Goal: Task Accomplishment & Management: Manage account settings

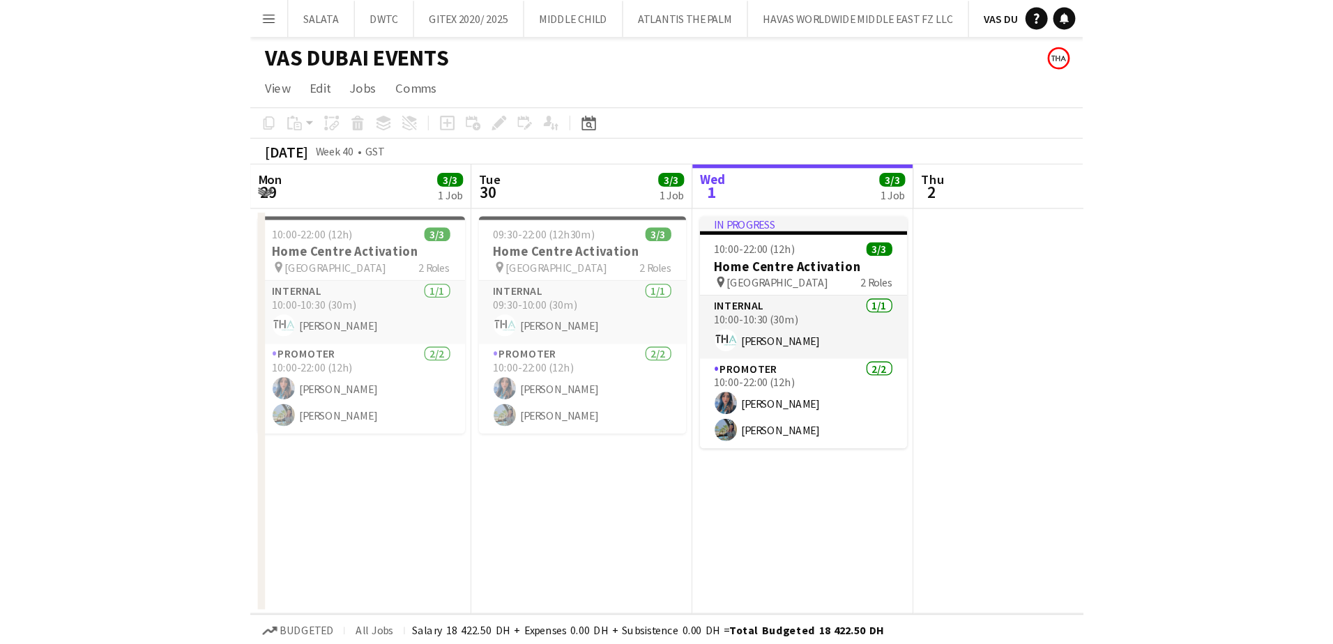
scroll to position [0, 333]
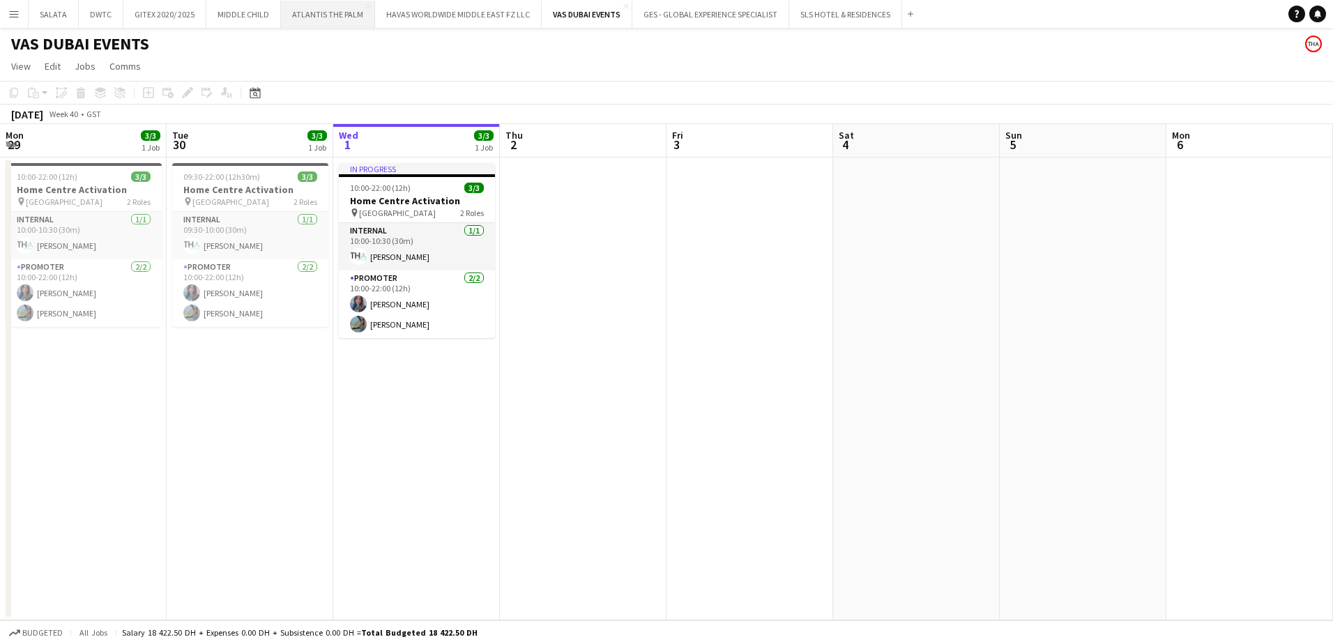
click at [337, 18] on button "ATLANTIS THE PALM Close" at bounding box center [328, 14] width 94 height 27
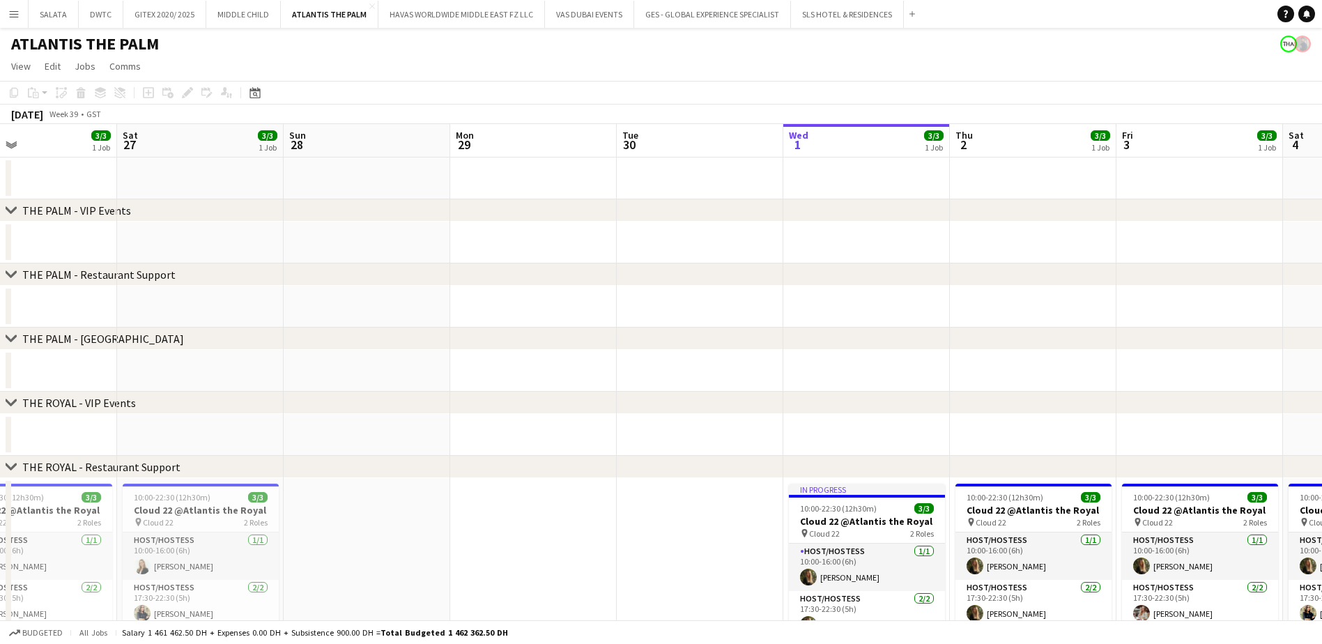
scroll to position [0, 383]
drag, startPoint x: 189, startPoint y: 532, endPoint x: 693, endPoint y: 532, distance: 504.6
click at [693, 493] on app-calendar-viewport "Wed 24 3/3 1 Job Thu 25 3/3 1 Job Fri 26 3/3 1 Job Sat 27 3/3 1 Job Sun 28 Mon …" at bounding box center [661, 444] width 1322 height 640
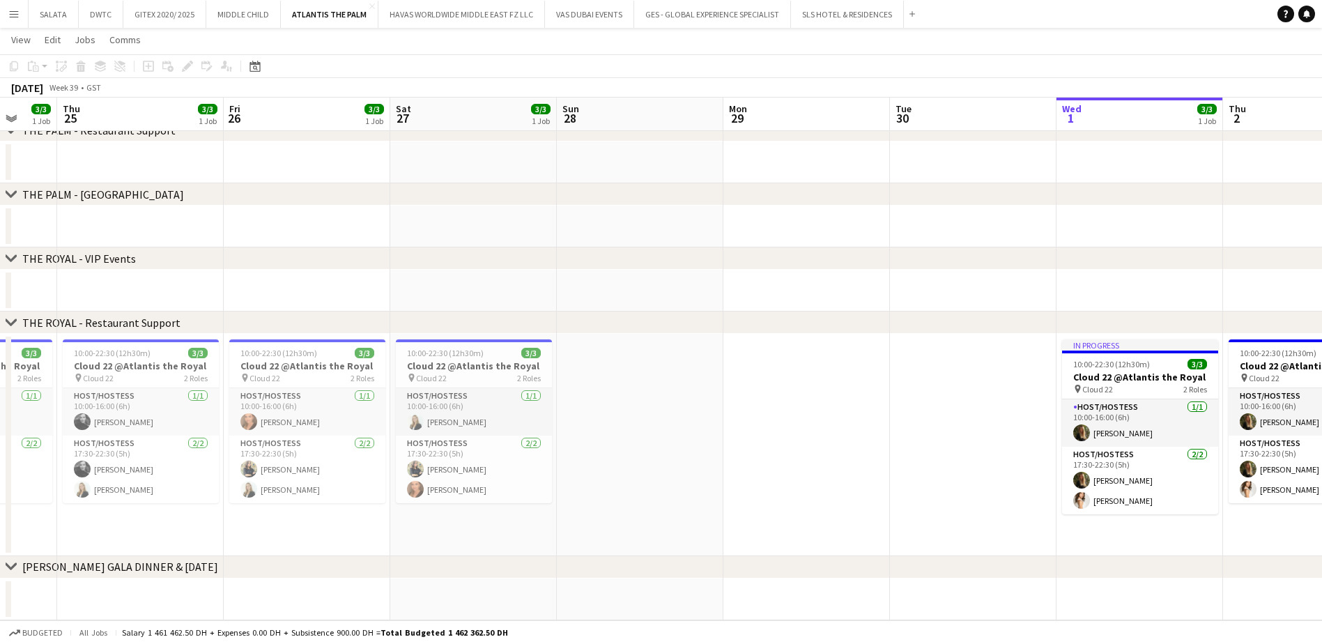
scroll to position [0, 443]
drag, startPoint x: 343, startPoint y: 509, endPoint x: 594, endPoint y: 512, distance: 251.6
click at [594, 493] on app-calendar-viewport "Mon 22 Tue 23 Wed 24 3/3 1 Job Thu 25 3/3 1 Job Fri 26 3/3 1 Job Sat 27 3/3 1 J…" at bounding box center [661, 265] width 1322 height 709
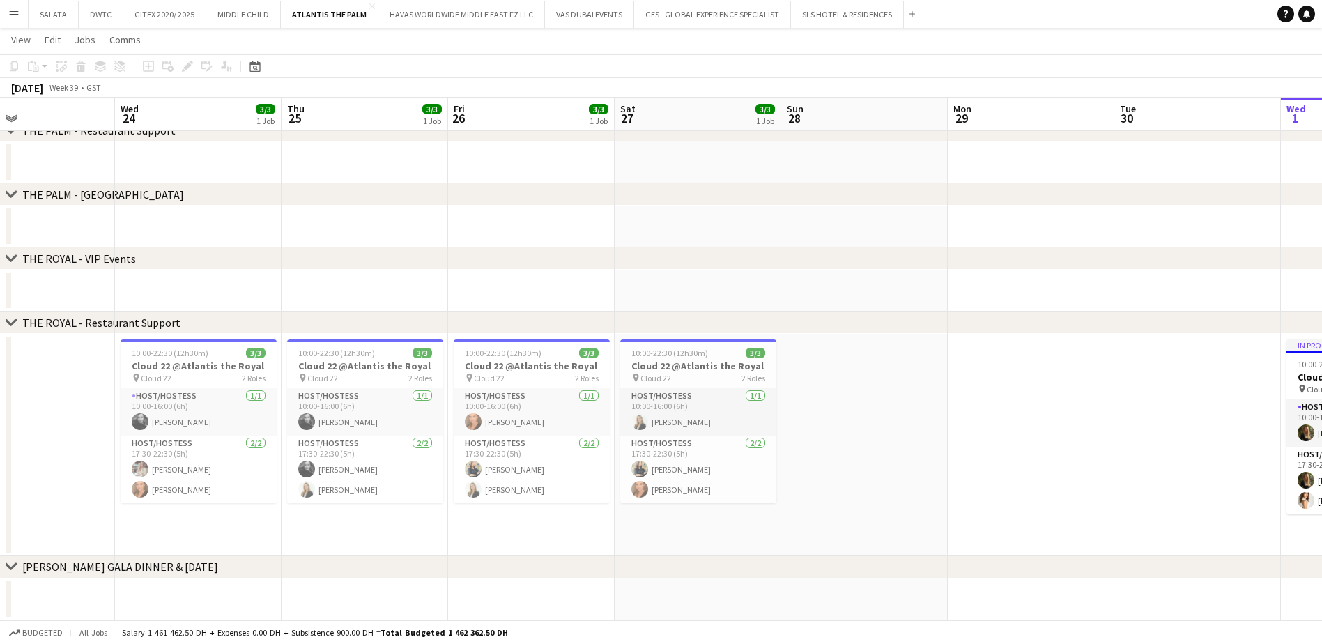
drag, startPoint x: 165, startPoint y: 522, endPoint x: 392, endPoint y: 519, distance: 226.5
click at [392, 493] on app-calendar-viewport "Sun 21 Mon 22 Tue 23 Wed 24 3/3 1 Job Thu 25 3/3 1 Job Fri 26 3/3 1 Job Sat 27 …" at bounding box center [661, 265] width 1322 height 709
click at [49, 26] on button "[PERSON_NAME] Close" at bounding box center [54, 14] width 50 height 27
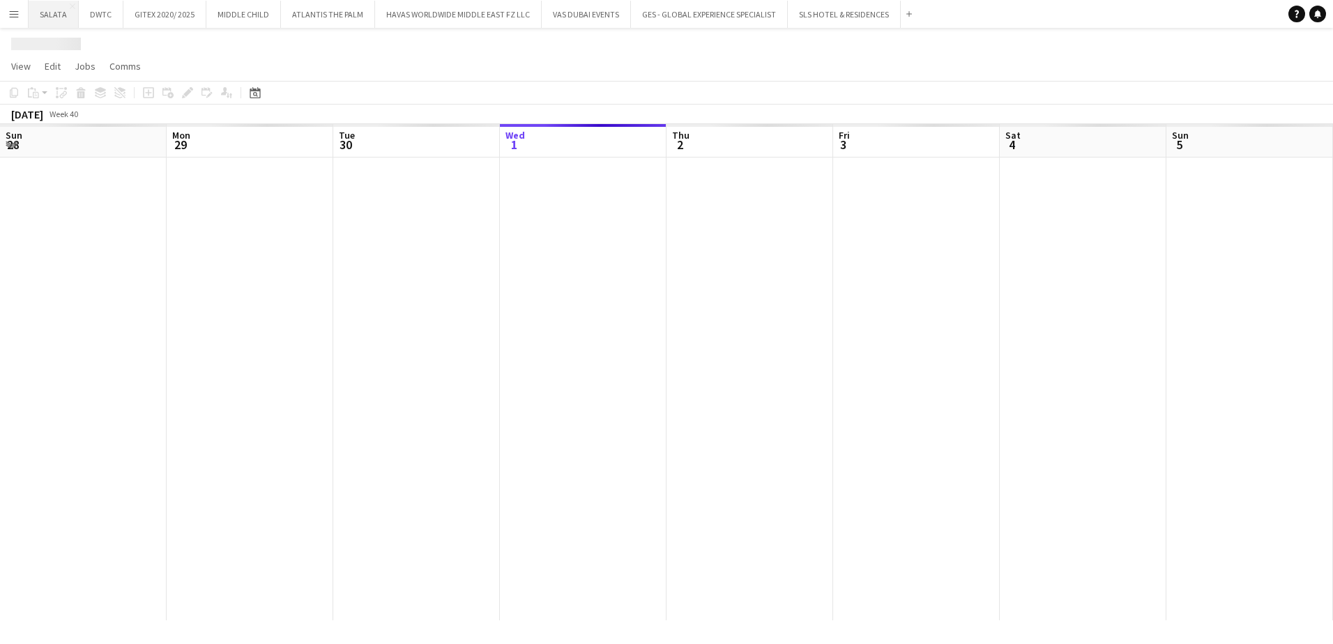
scroll to position [0, 333]
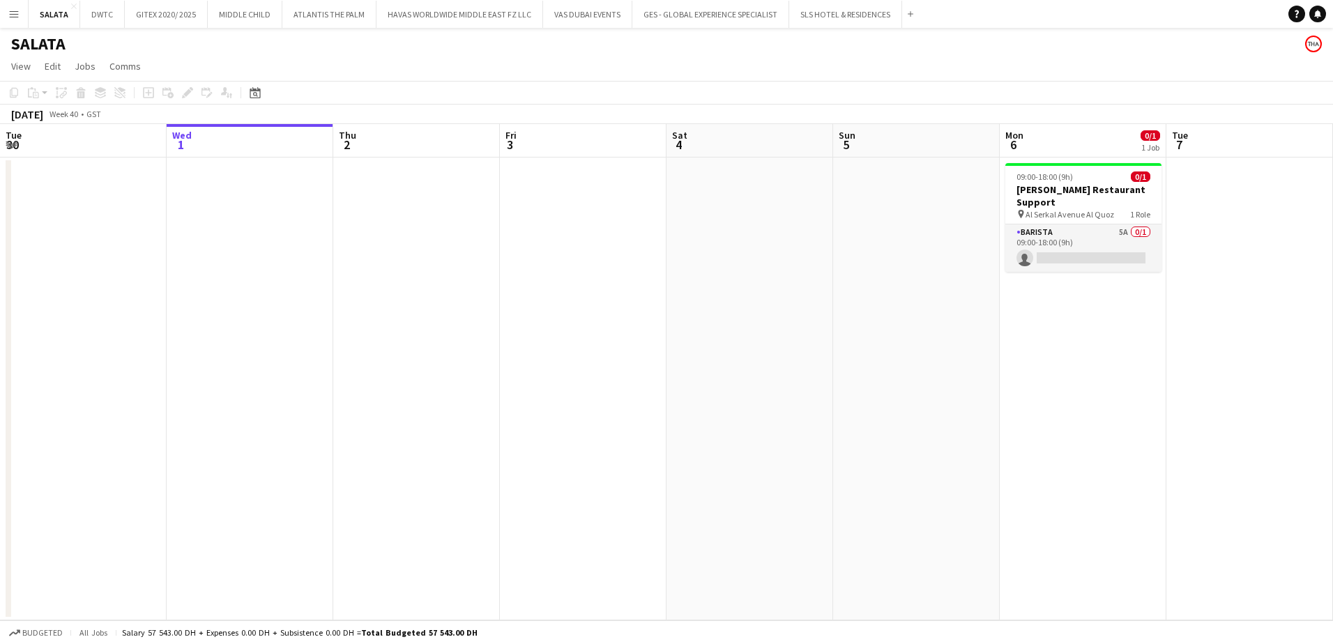
click at [16, 16] on app-icon "Menu" at bounding box center [13, 13] width 11 height 11
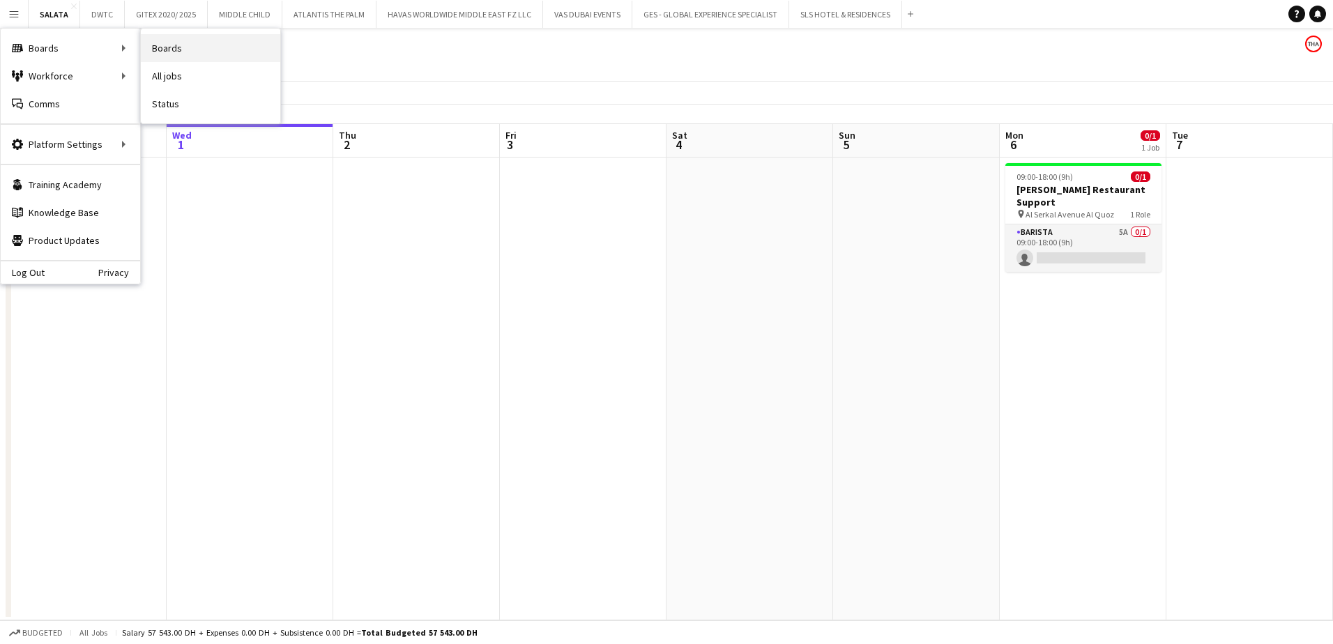
click at [153, 47] on link "Boards" at bounding box center [210, 48] width 139 height 28
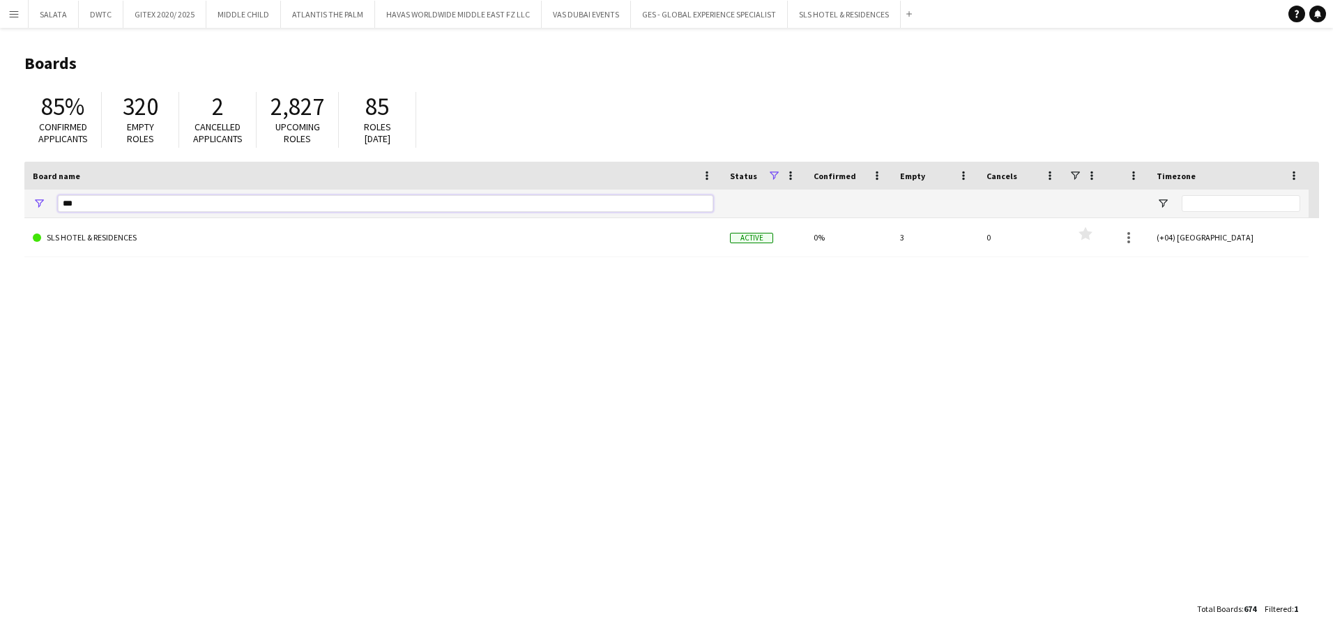
drag, startPoint x: 97, startPoint y: 203, endPoint x: 39, endPoint y: 207, distance: 57.9
click at [39, 207] on div "***" at bounding box center [372, 204] width 697 height 28
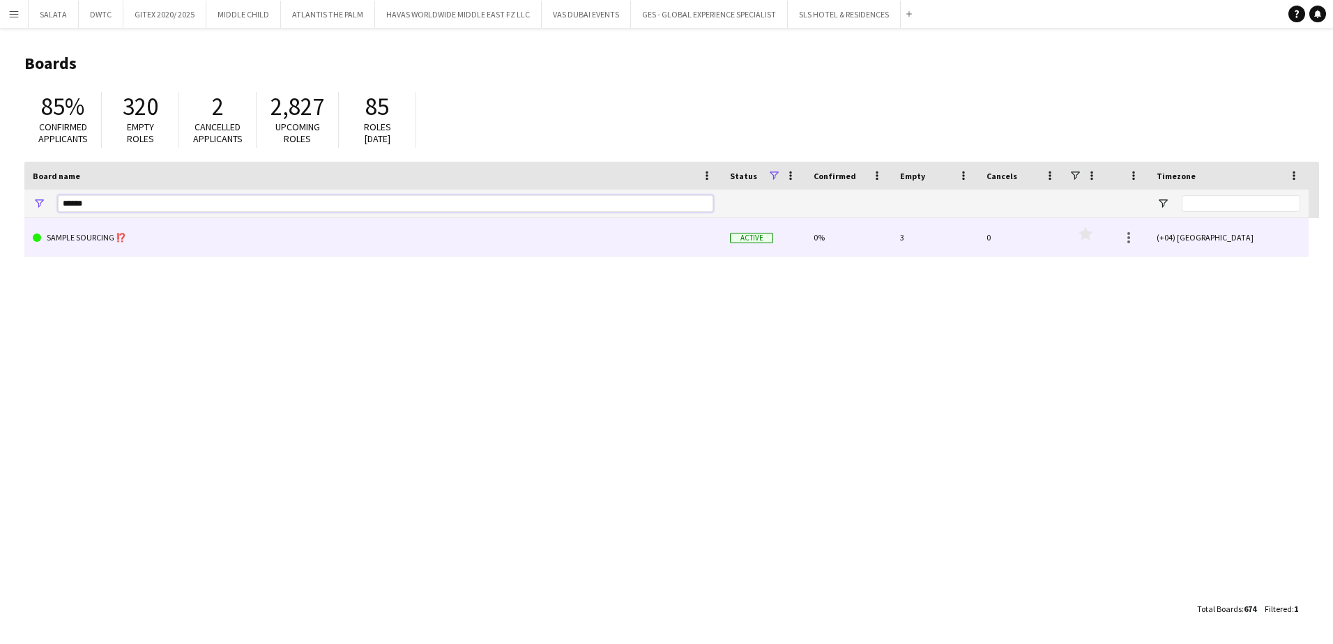
type input "******"
click at [89, 233] on link "SAMPLE SOURCING ⁉️" at bounding box center [373, 237] width 680 height 39
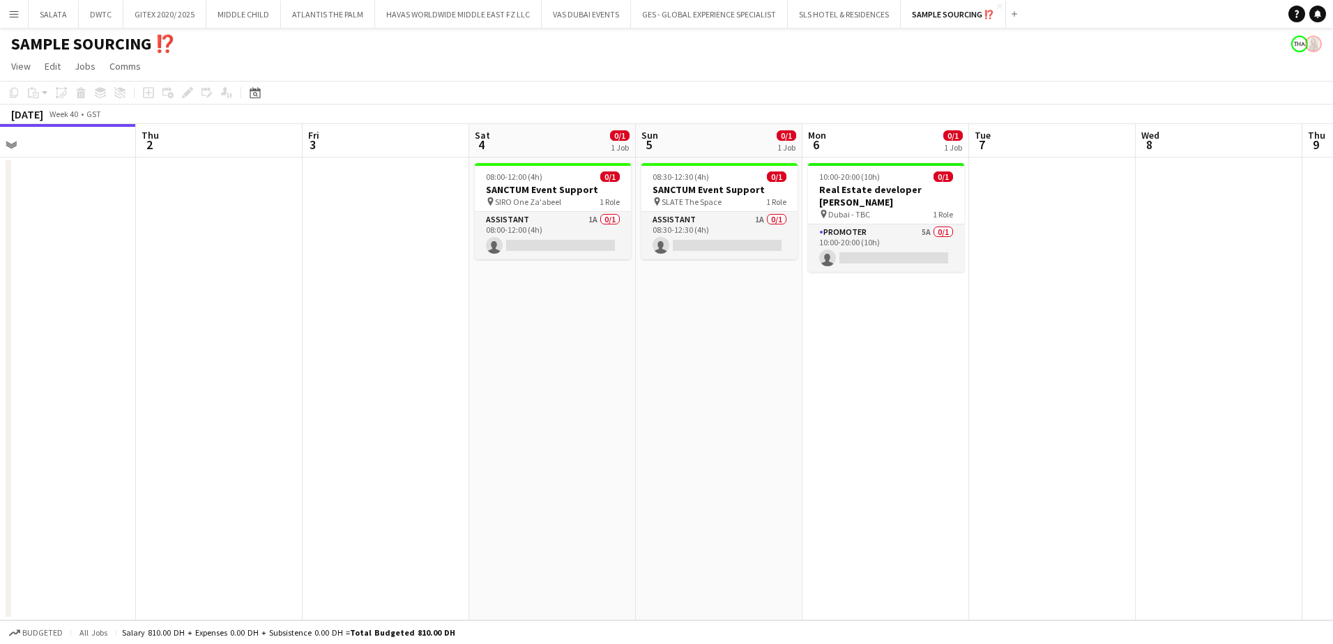
scroll to position [0, 517]
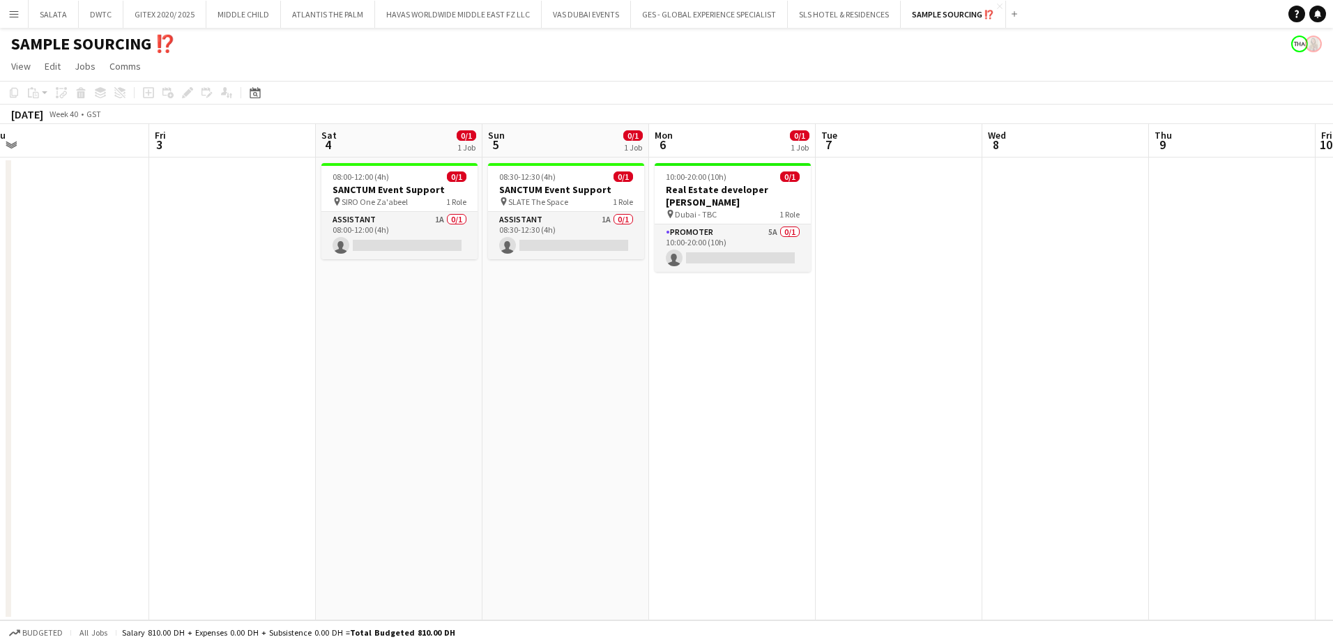
drag, startPoint x: 1069, startPoint y: 346, endPoint x: 719, endPoint y: 346, distance: 350.5
click at [719, 346] on app-calendar-viewport "Mon 29 Tue 30 Wed 1 Thu 2 Fri 3 Sat 4 0/1 1 Job Sun 5 0/1 1 Job Mon 6 0/1 1 Job…" at bounding box center [666, 372] width 1333 height 496
click at [731, 231] on app-card-role "Promoter 5A 0/1 10:00-20:00 (10h) single-neutral-actions" at bounding box center [732, 247] width 156 height 47
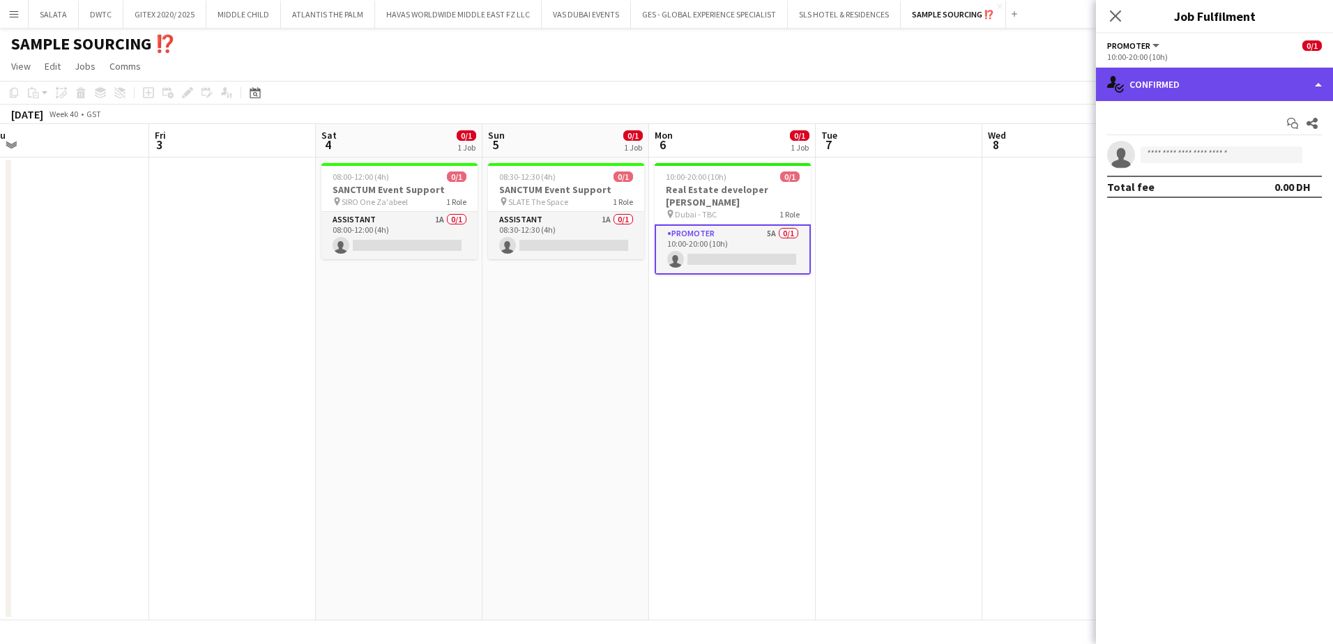
click at [1064, 89] on div "single-neutral-actions-check-2 Confirmed" at bounding box center [1214, 84] width 237 height 33
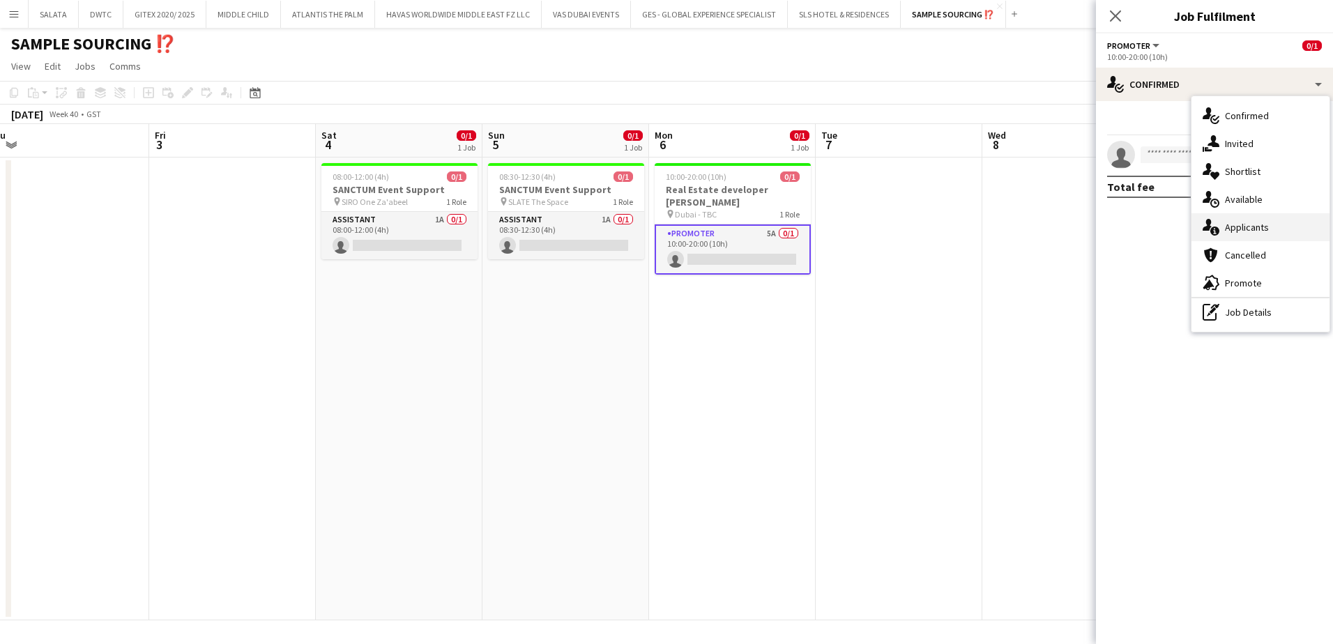
click at [1064, 222] on icon "single-neutral-actions-information" at bounding box center [1210, 227] width 17 height 17
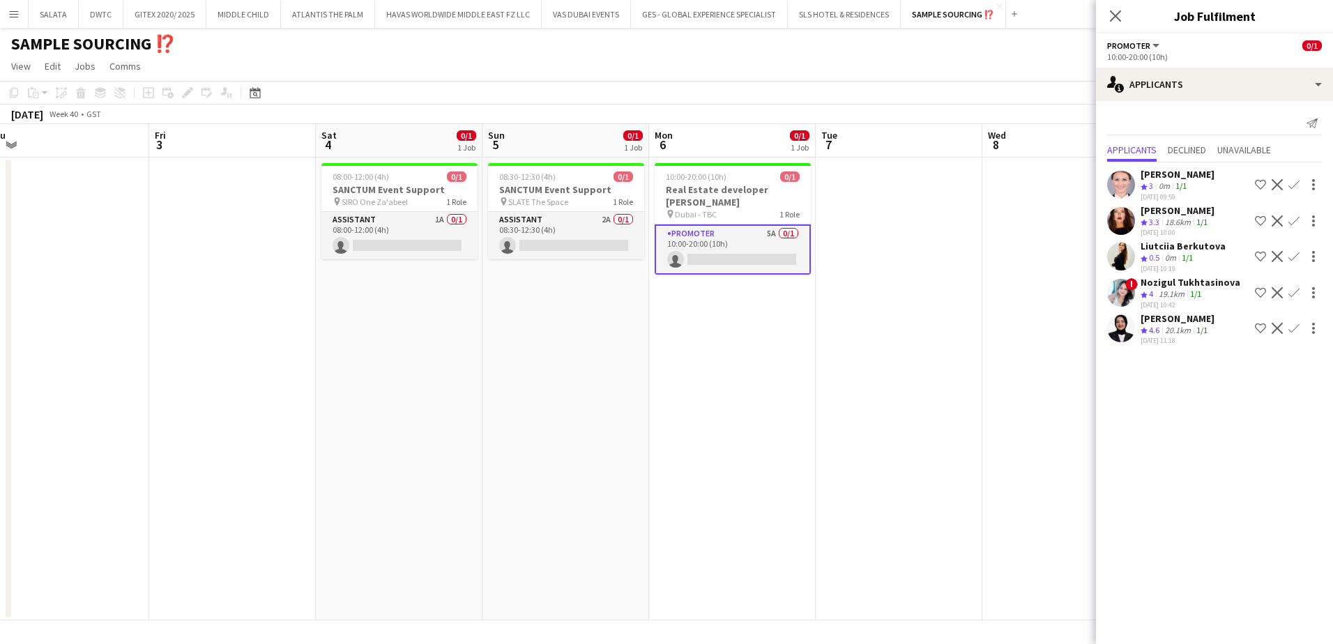
click at [1064, 342] on app-user-avatar at bounding box center [1121, 328] width 28 height 28
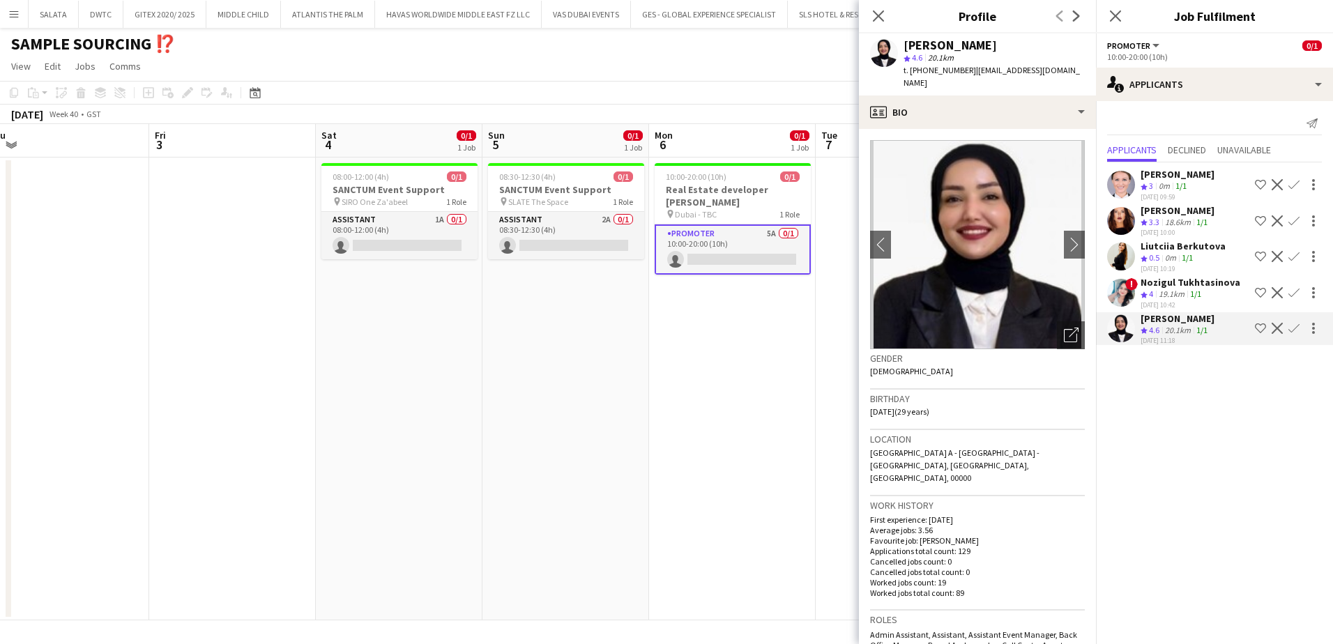
click at [1064, 307] on app-user-avatar at bounding box center [1121, 293] width 28 height 28
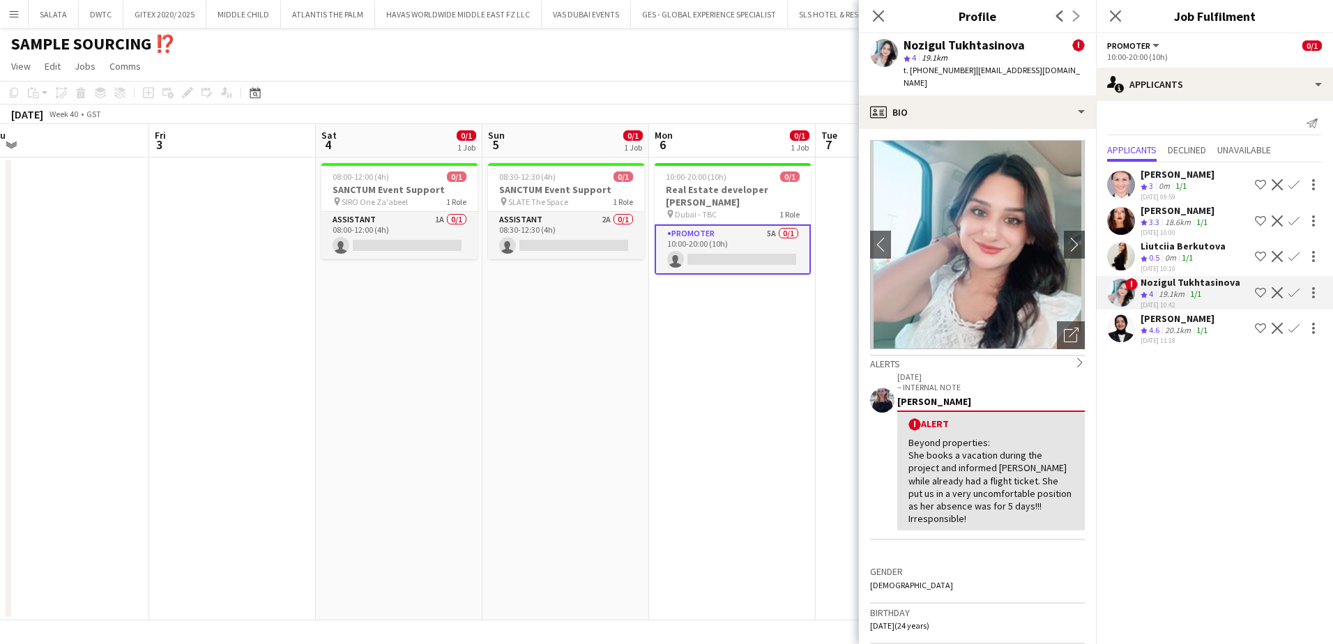
click at [1064, 268] on app-user-avatar at bounding box center [1121, 257] width 28 height 28
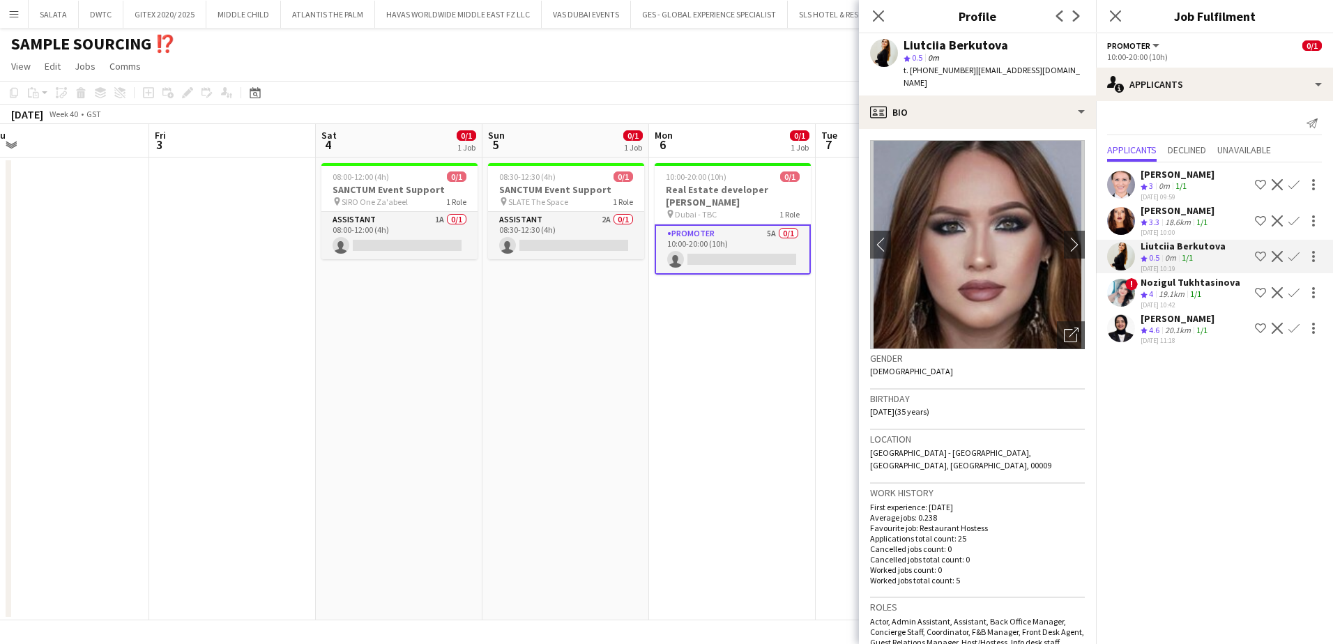
click at [1064, 235] on app-user-avatar at bounding box center [1121, 221] width 28 height 28
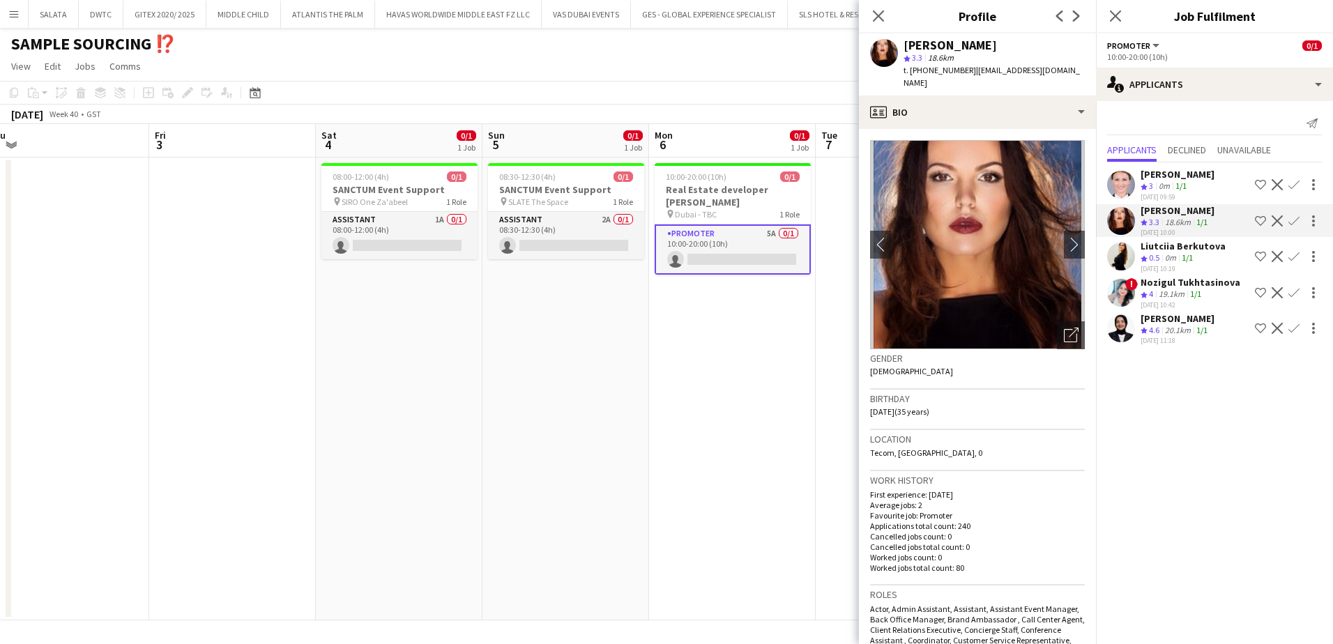
click at [1064, 196] on app-user-avatar at bounding box center [1121, 185] width 28 height 28
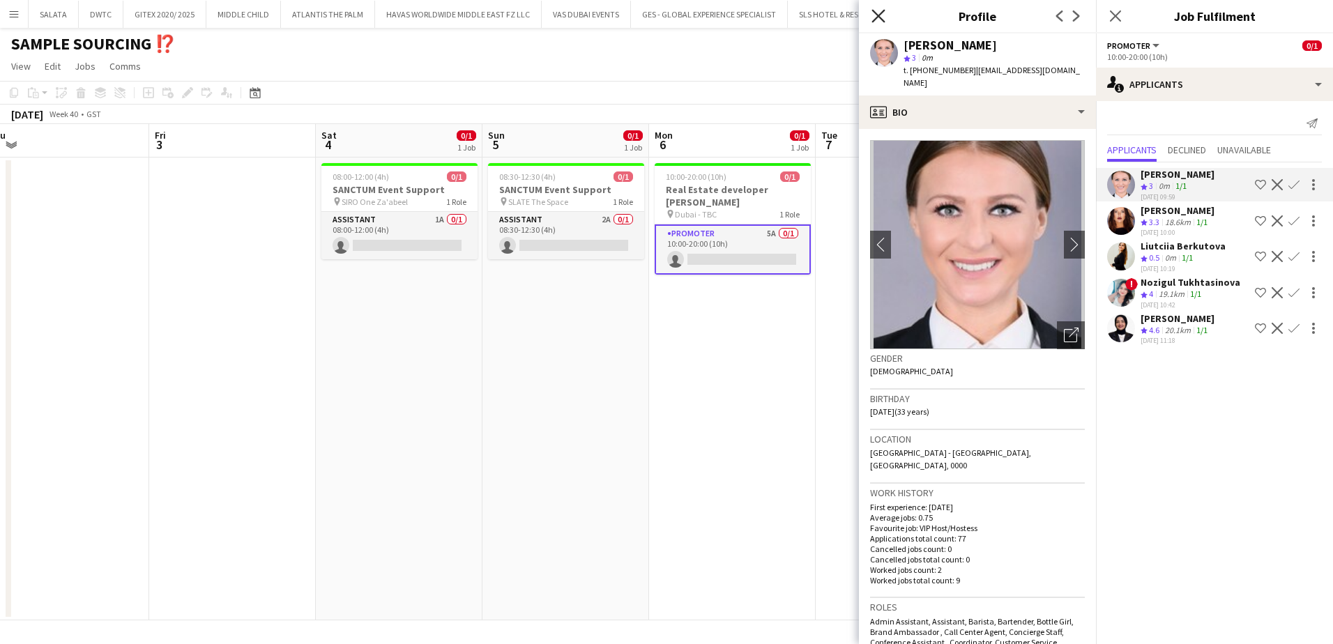
click at [877, 19] on icon "Close pop-in" at bounding box center [877, 15] width 13 height 13
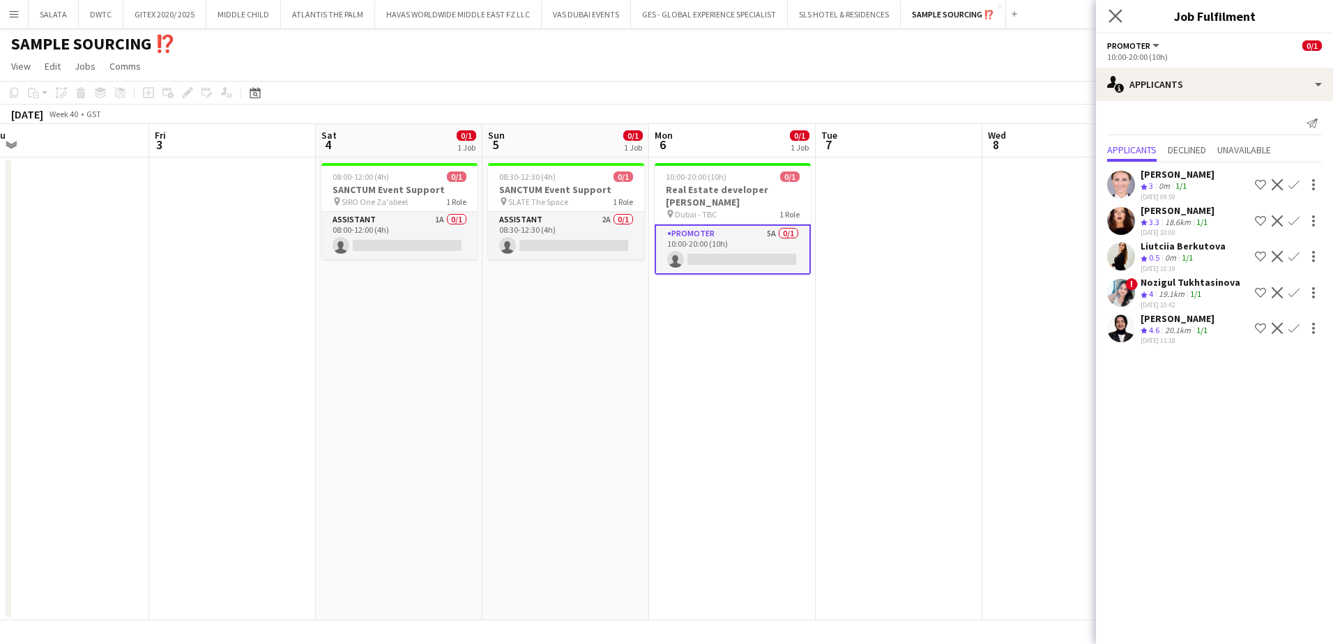
click at [1064, 10] on app-icon "Close pop-in" at bounding box center [1115, 16] width 20 height 20
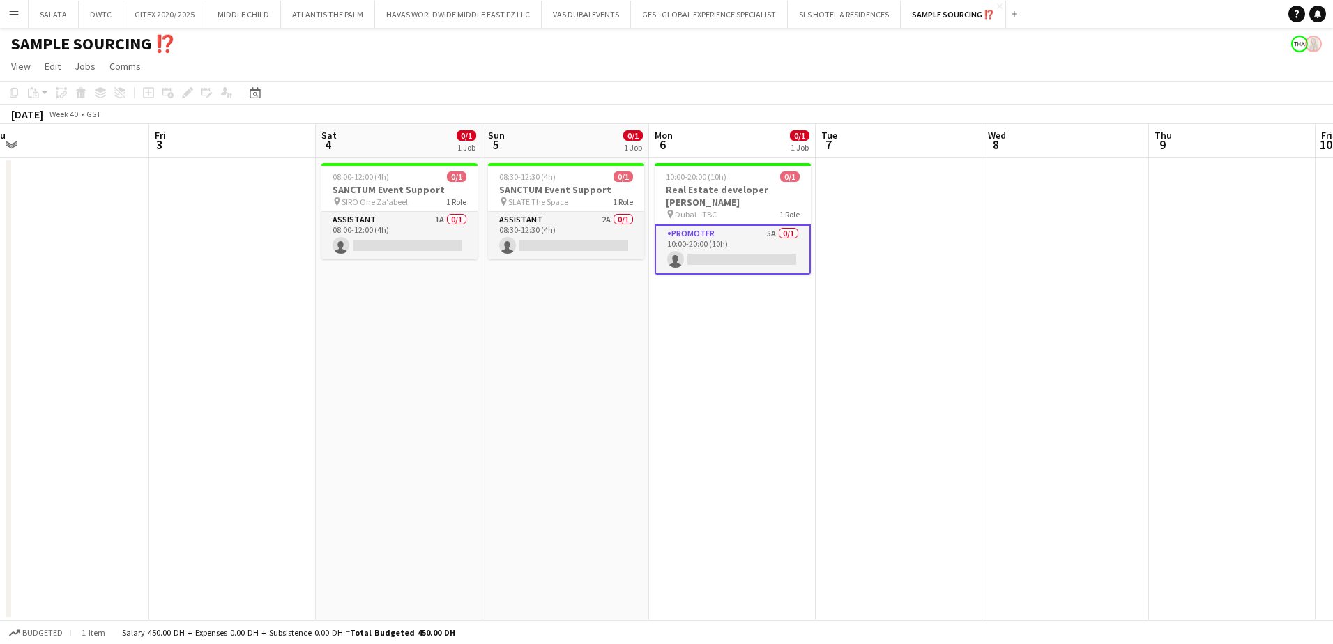
click at [913, 72] on app-page-menu "View Day view expanded Day view collapsed Month view Date picker Jump to [DATE]…" at bounding box center [666, 67] width 1333 height 26
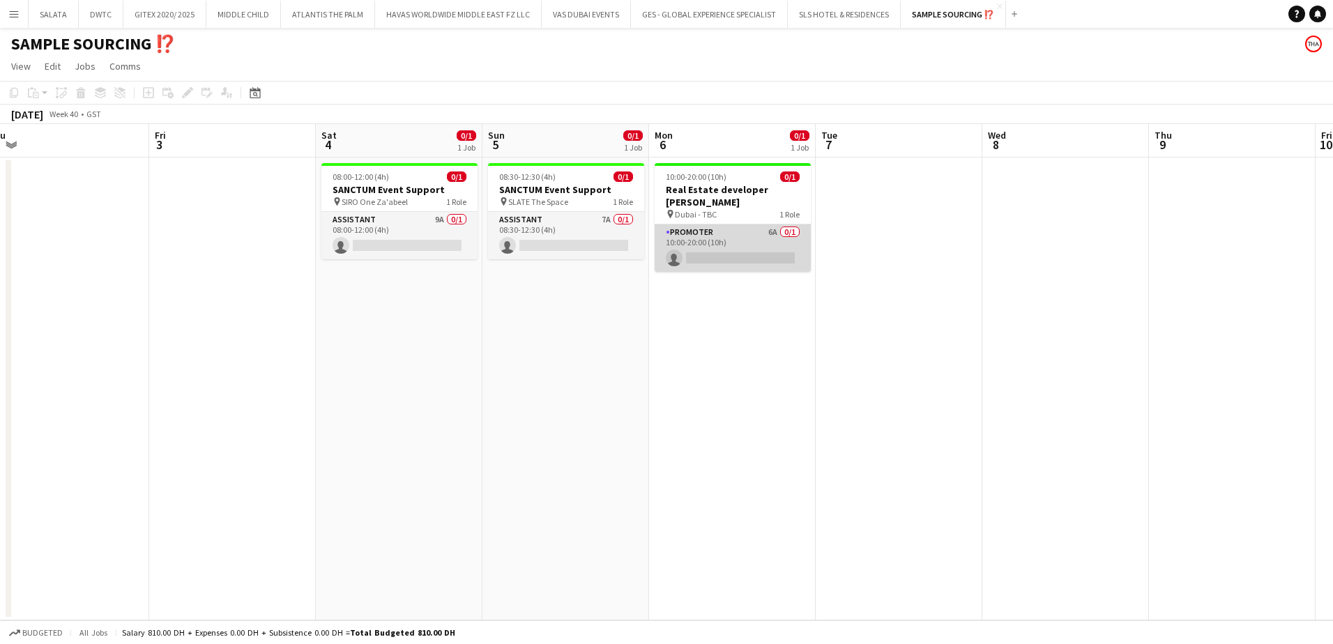
click at [716, 232] on app-card-role "Promoter 6A 0/1 10:00-20:00 (10h) single-neutral-actions" at bounding box center [732, 247] width 156 height 47
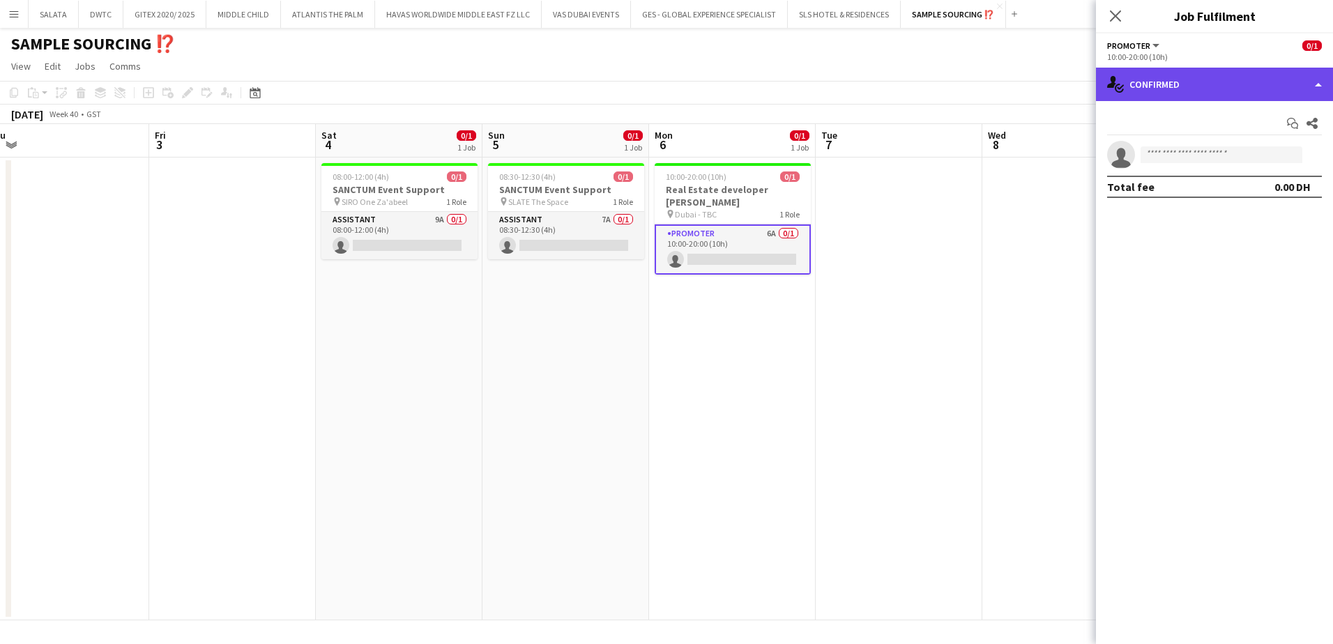
click at [1064, 89] on div "single-neutral-actions-check-2 Confirmed" at bounding box center [1214, 84] width 237 height 33
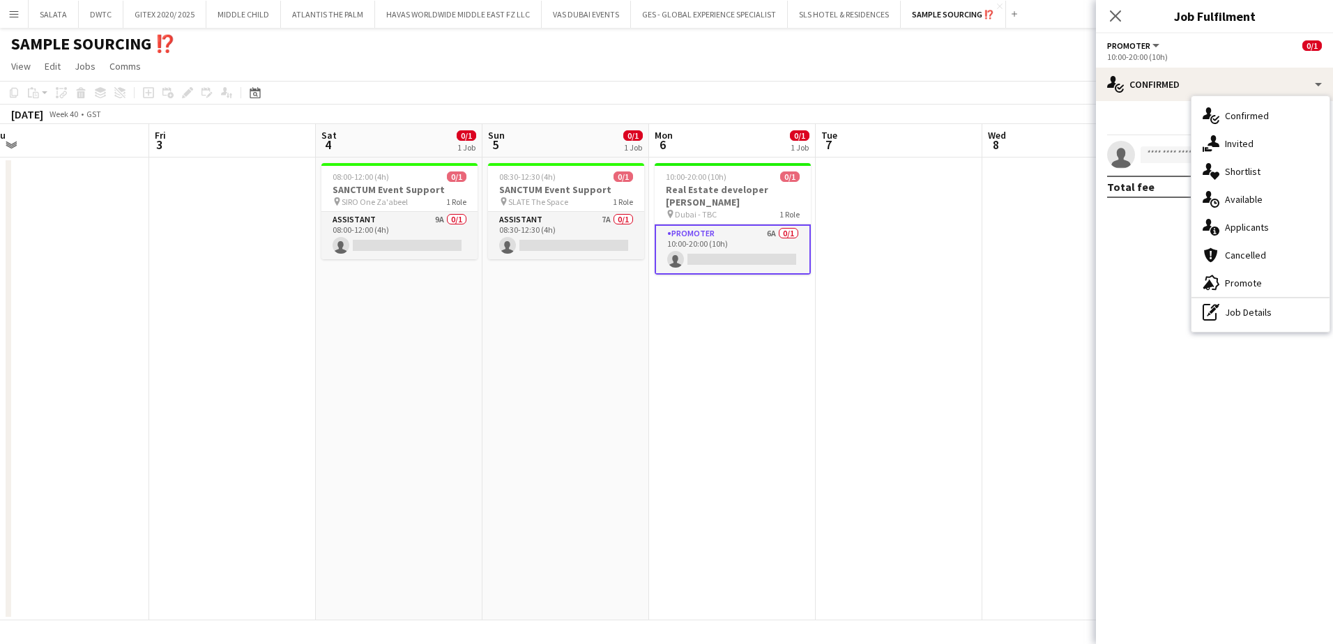
click at [1064, 223] on span "Applicants" at bounding box center [1246, 227] width 44 height 13
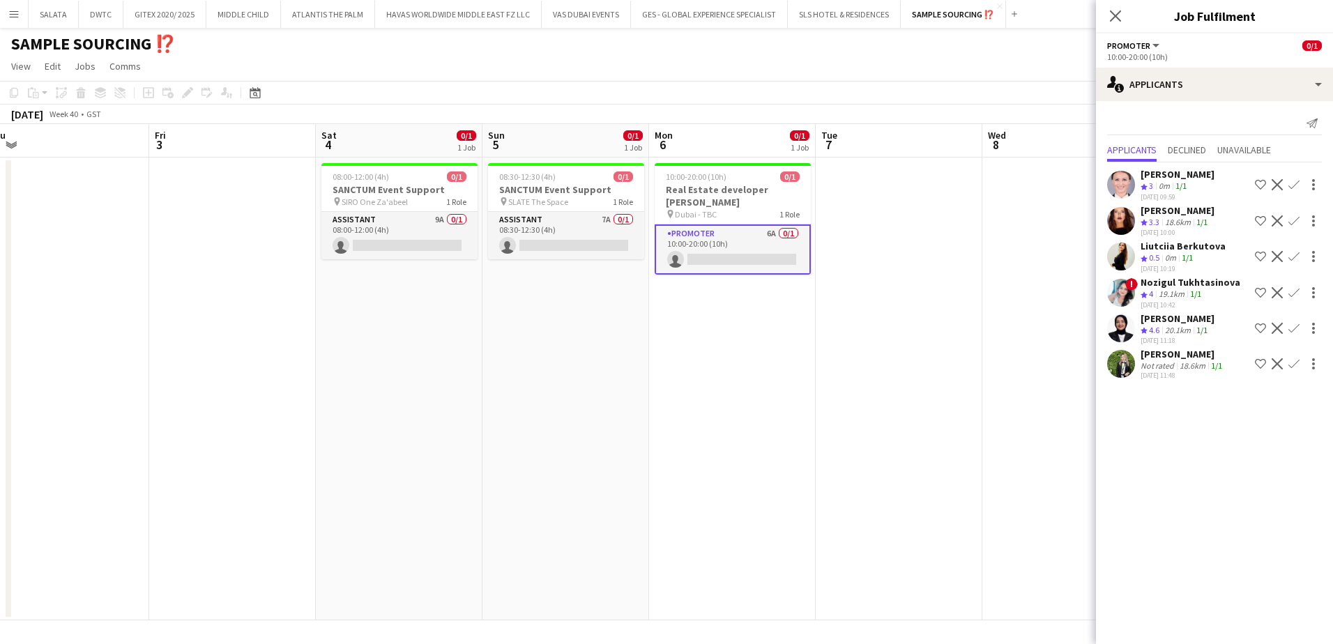
click at [1064, 369] on app-user-avatar at bounding box center [1121, 364] width 28 height 28
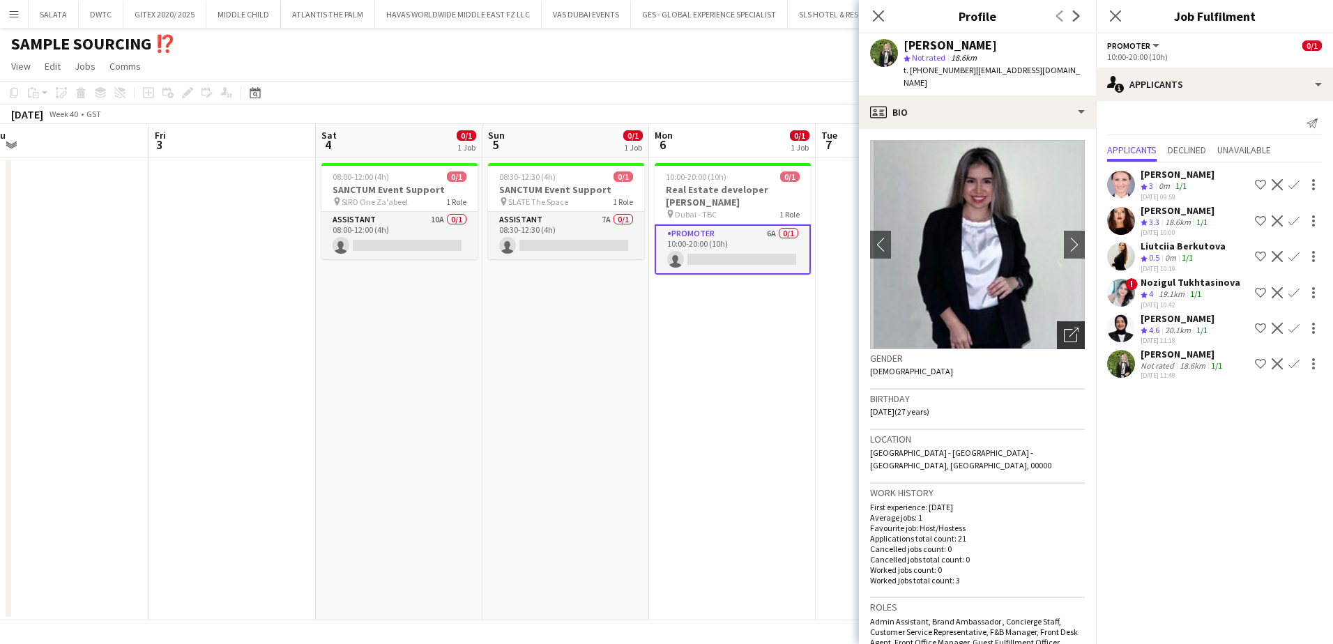
click at [1063, 328] on icon "Open photos pop-in" at bounding box center [1070, 335] width 15 height 15
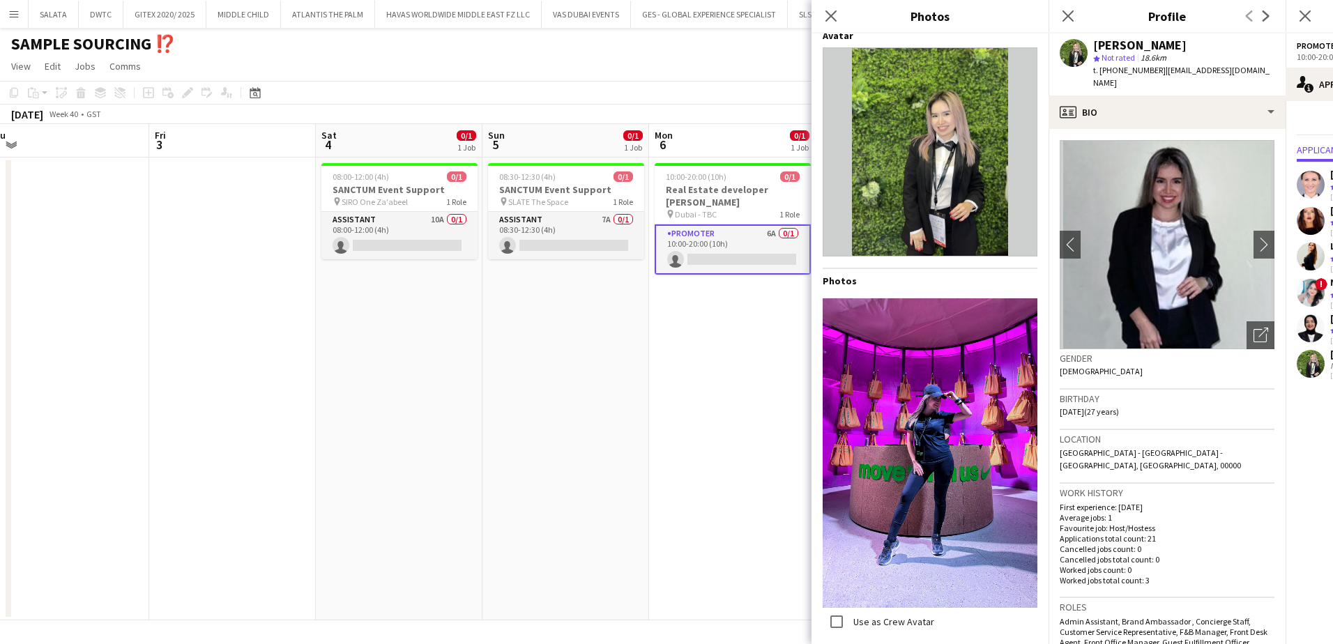
scroll to position [0, 0]
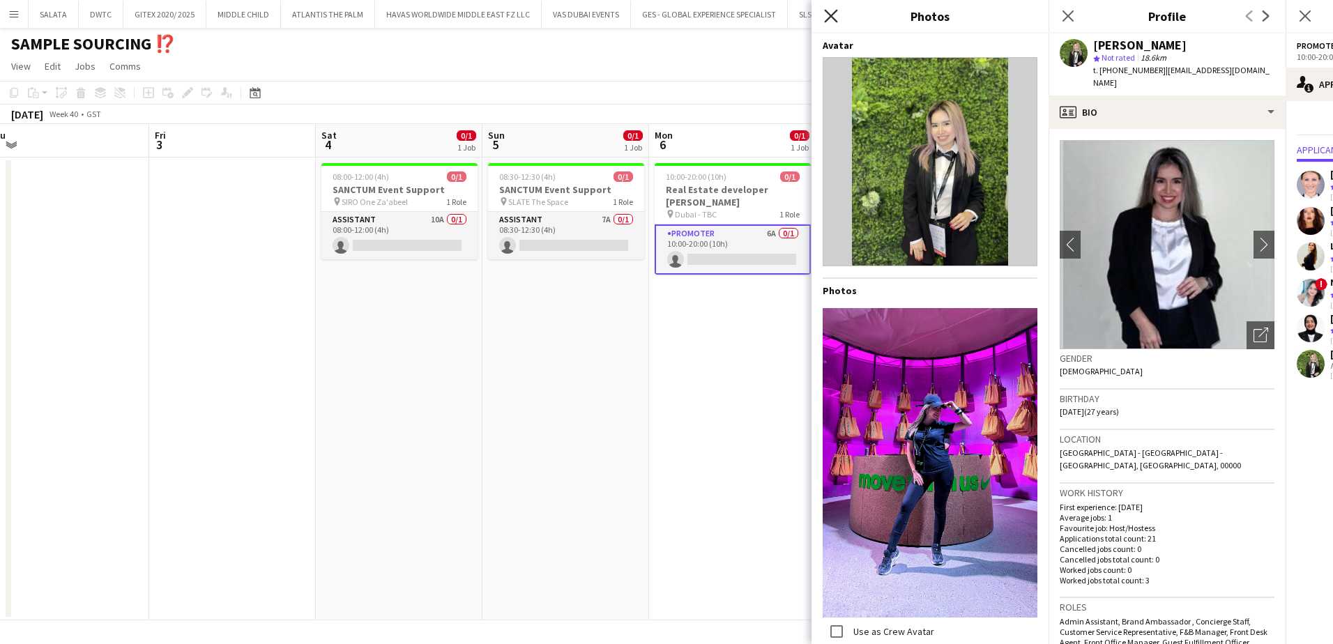
click at [830, 20] on icon "Close pop-in" at bounding box center [830, 15] width 13 height 13
